Goal: Navigation & Orientation: Find specific page/section

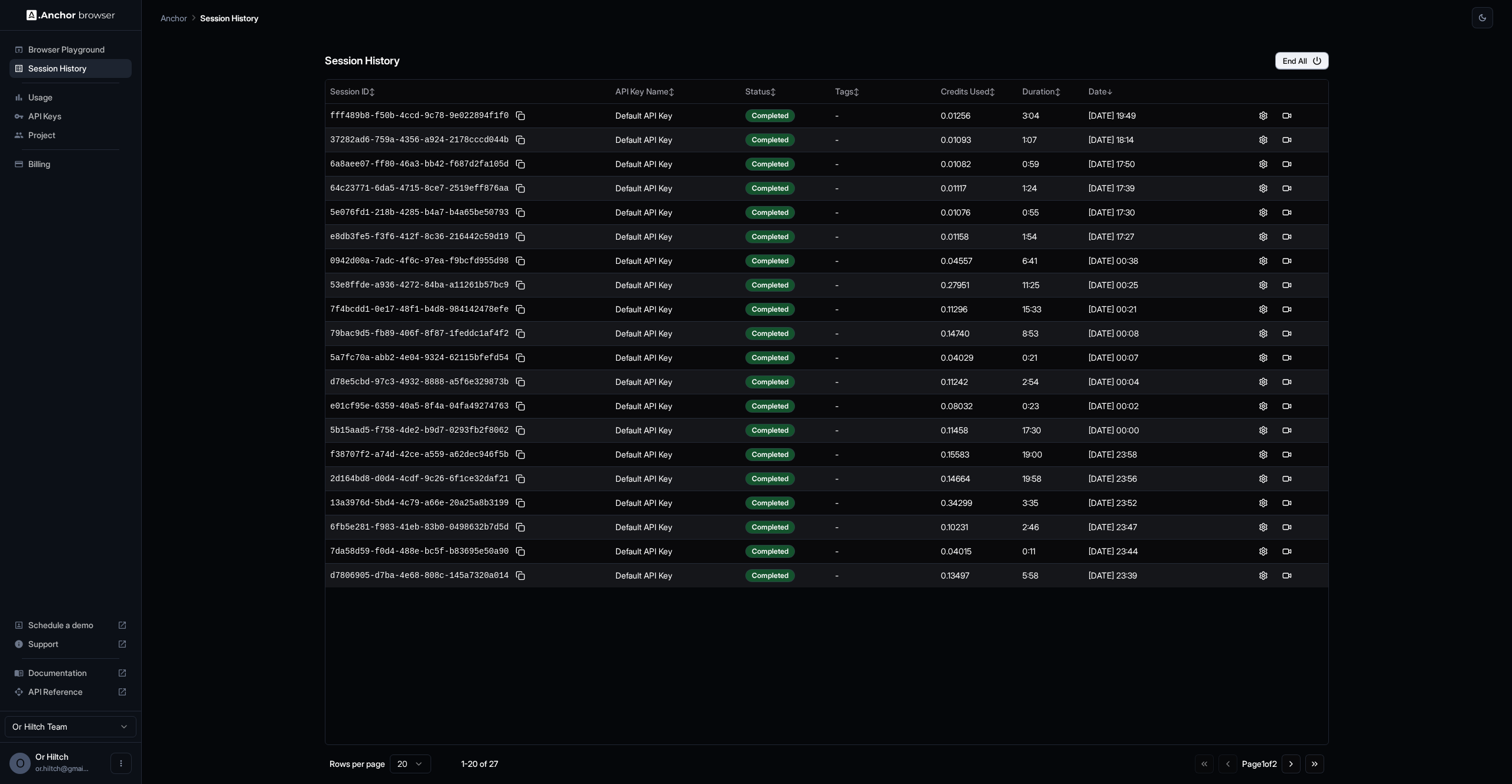
click at [940, 40] on div "Session History End All" at bounding box center [827, 49] width 1004 height 41
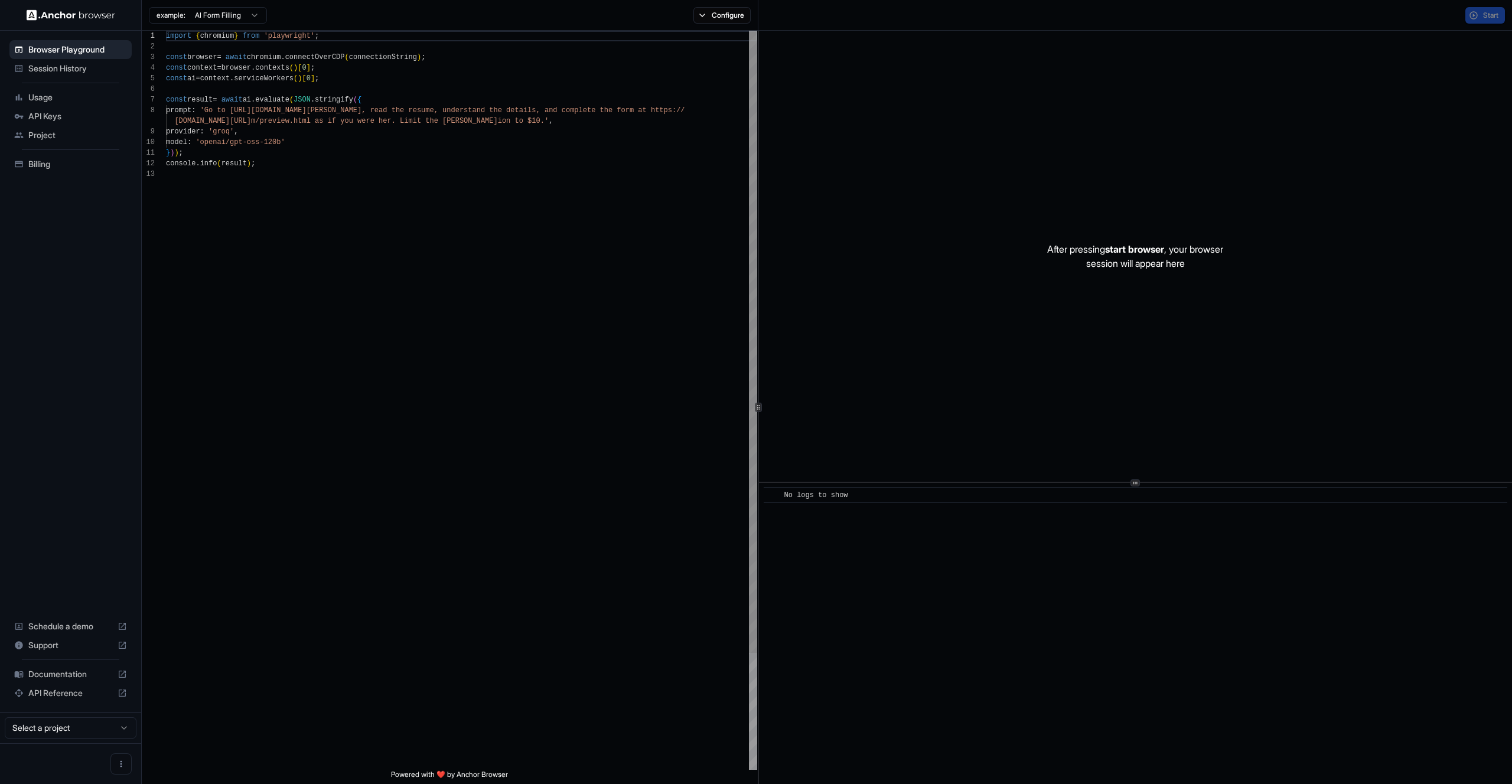
scroll to position [85, 0]
click at [75, 57] on div "Browser Playground" at bounding box center [70, 49] width 122 height 19
click at [73, 67] on span "Session History" at bounding box center [78, 68] width 99 height 12
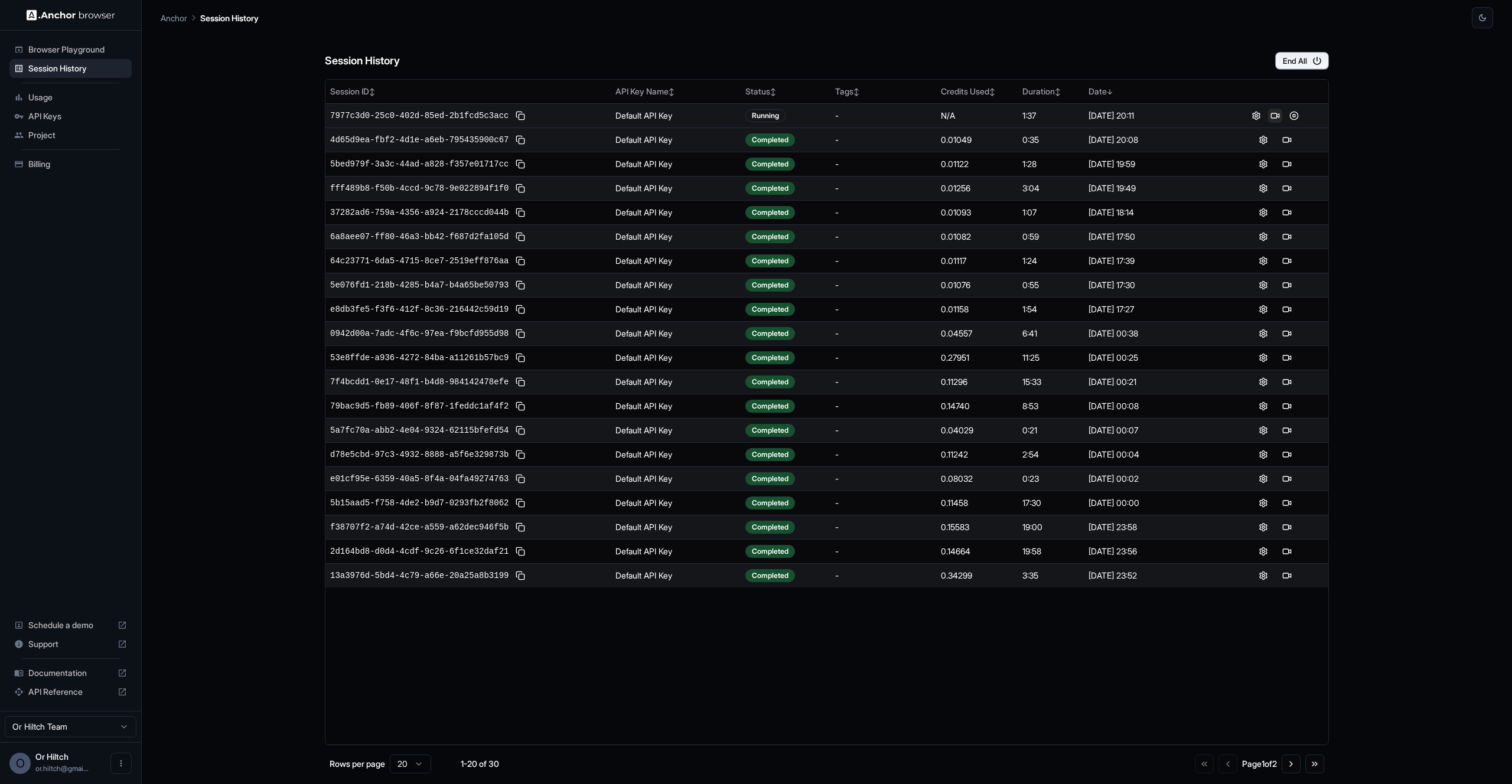
click at [1275, 113] on button at bounding box center [1275, 115] width 14 height 14
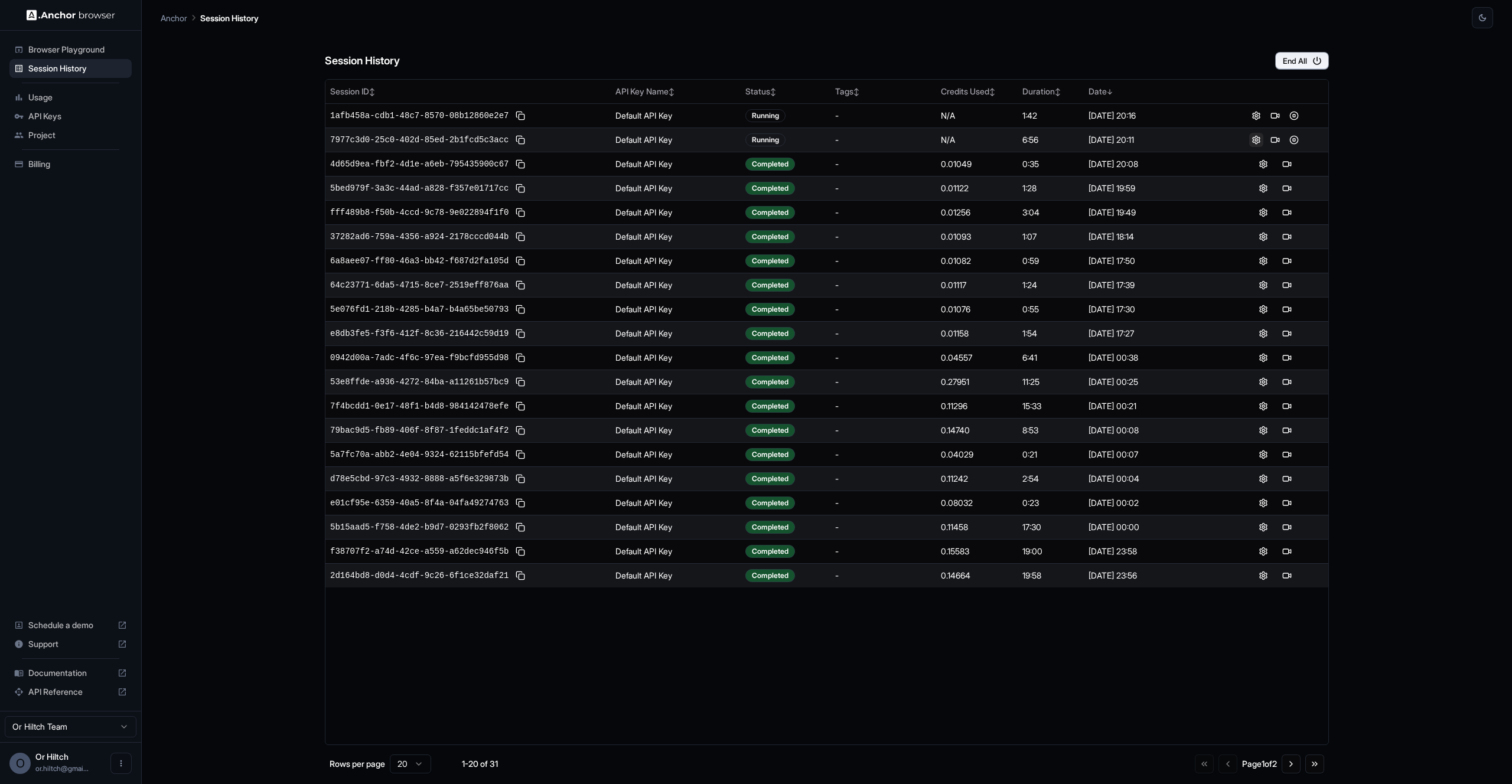
click at [1258, 141] on button at bounding box center [1256, 139] width 14 height 14
click at [1293, 141] on button at bounding box center [1293, 139] width 14 height 14
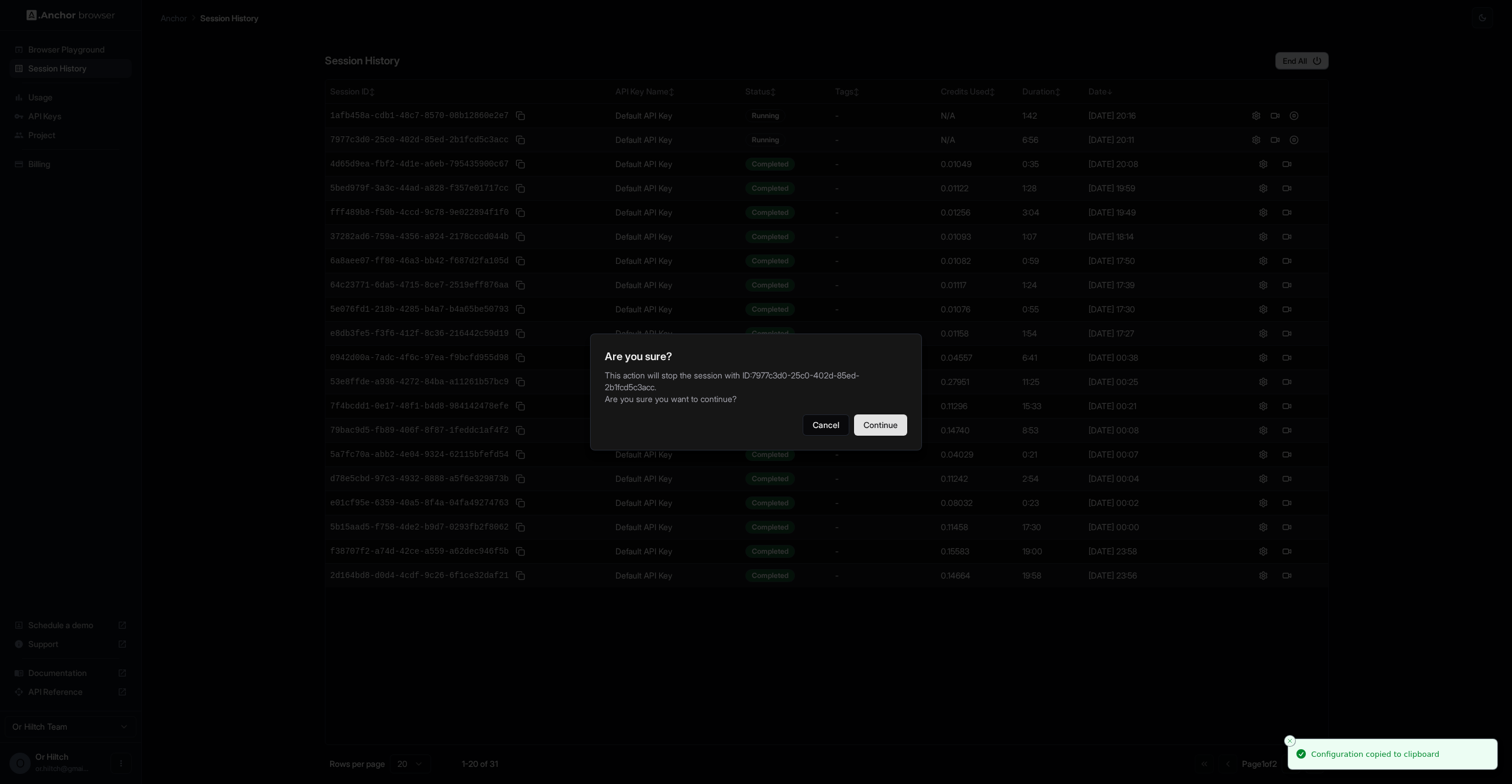
click at [885, 429] on button "Continue" at bounding box center [881, 425] width 53 height 21
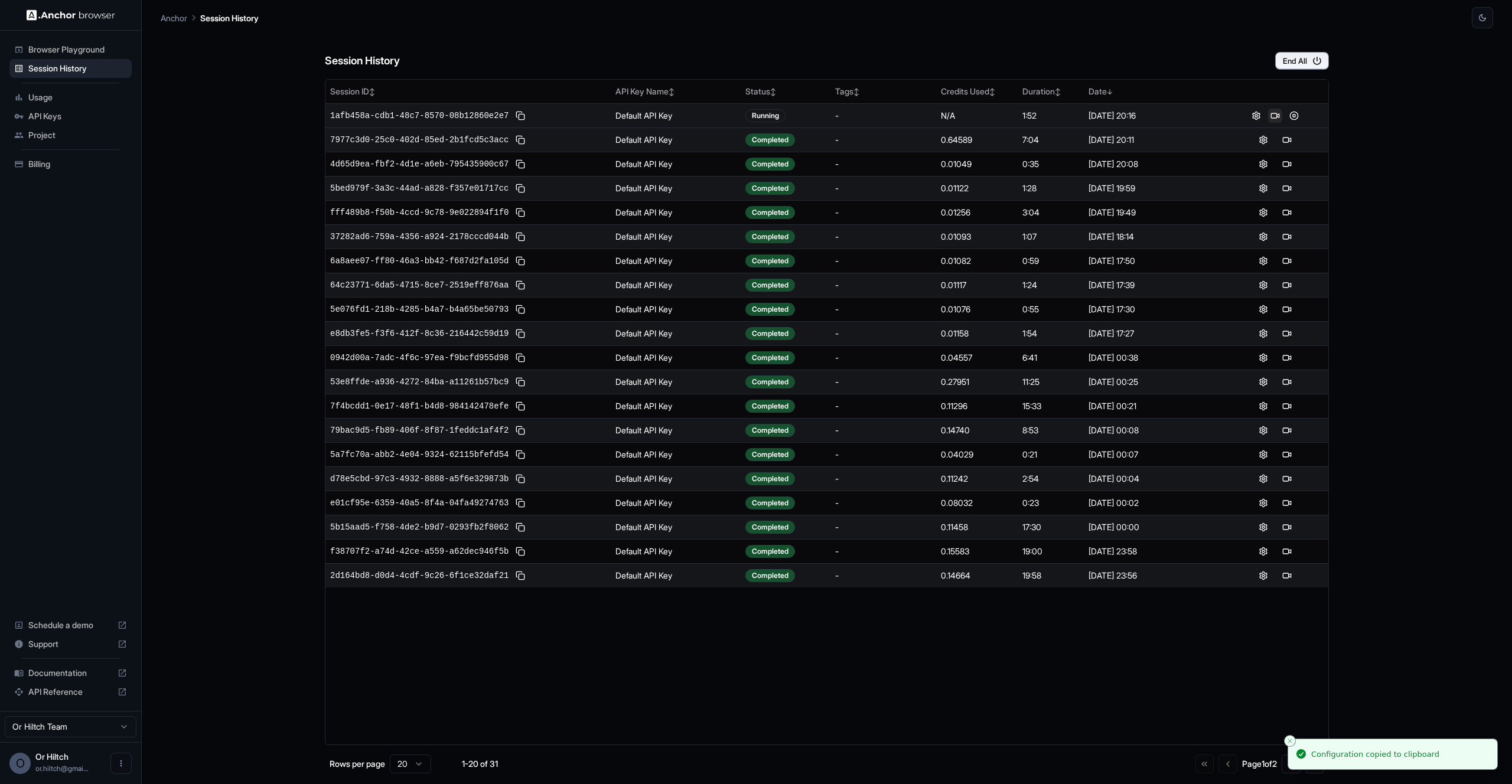
click at [1276, 115] on button at bounding box center [1275, 115] width 14 height 14
click at [841, 50] on div "Session History End All" at bounding box center [827, 49] width 1004 height 41
